Goal: Information Seeking & Learning: Learn about a topic

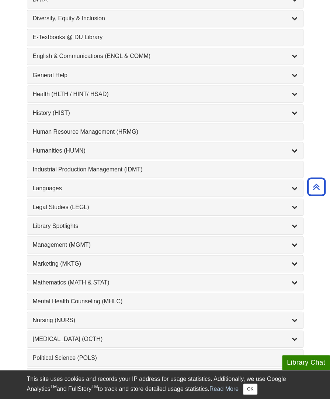
scroll to position [432, 0]
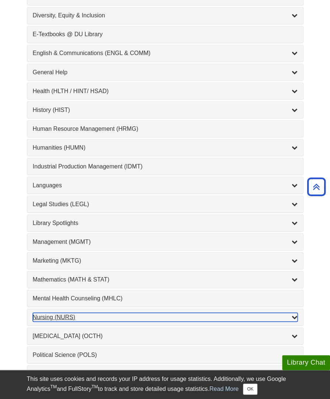
click at [292, 312] on div "List of Subjects" at bounding box center [295, 316] width 6 height 9
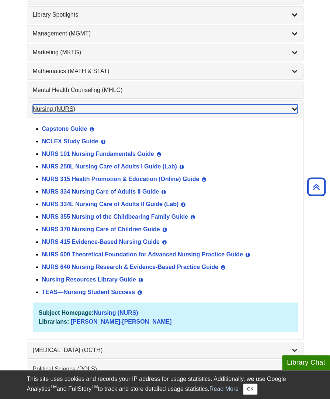
scroll to position [641, 0]
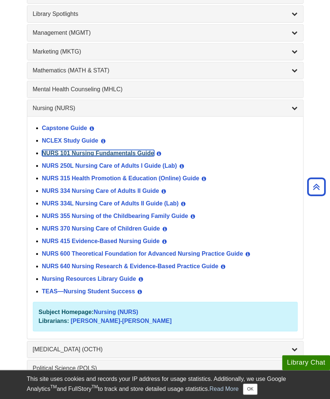
click at [144, 150] on link "NURS 101 Nursing Fundamentals Guide" at bounding box center [98, 153] width 112 height 6
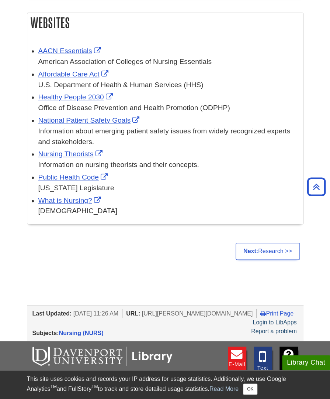
scroll to position [1241, 0]
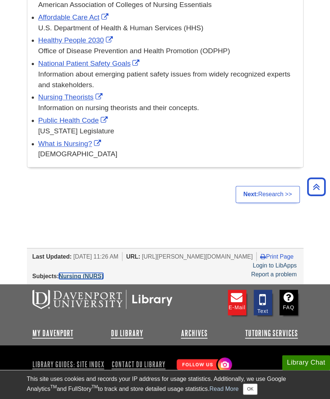
click at [96, 272] on link "Nursing (NURS)" at bounding box center [81, 275] width 45 height 6
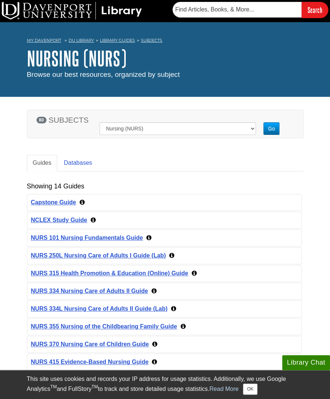
click at [142, 249] on div "Jul 22, 2024 35 NURS 250L Nursing Care of Adults I Guide (Lab)" at bounding box center [164, 255] width 274 height 16
click at [142, 255] on link "NURS 250L Nursing Care of Adults I Guide (Lab)" at bounding box center [98, 255] width 135 height 6
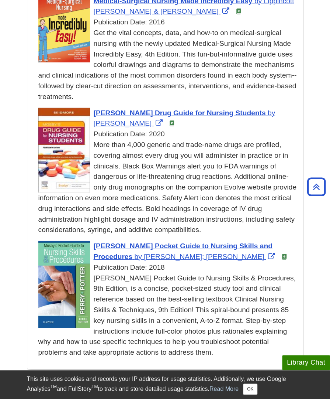
scroll to position [706, 0]
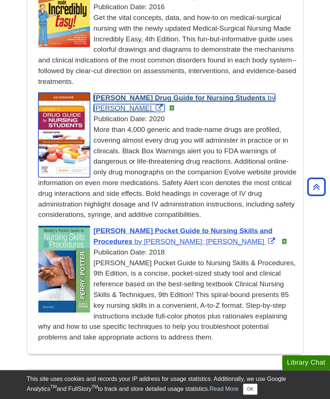
click at [171, 96] on span "Mosby's Drug Guide for Nursing Students" at bounding box center [180, 98] width 172 height 8
